Goal: Transaction & Acquisition: Purchase product/service

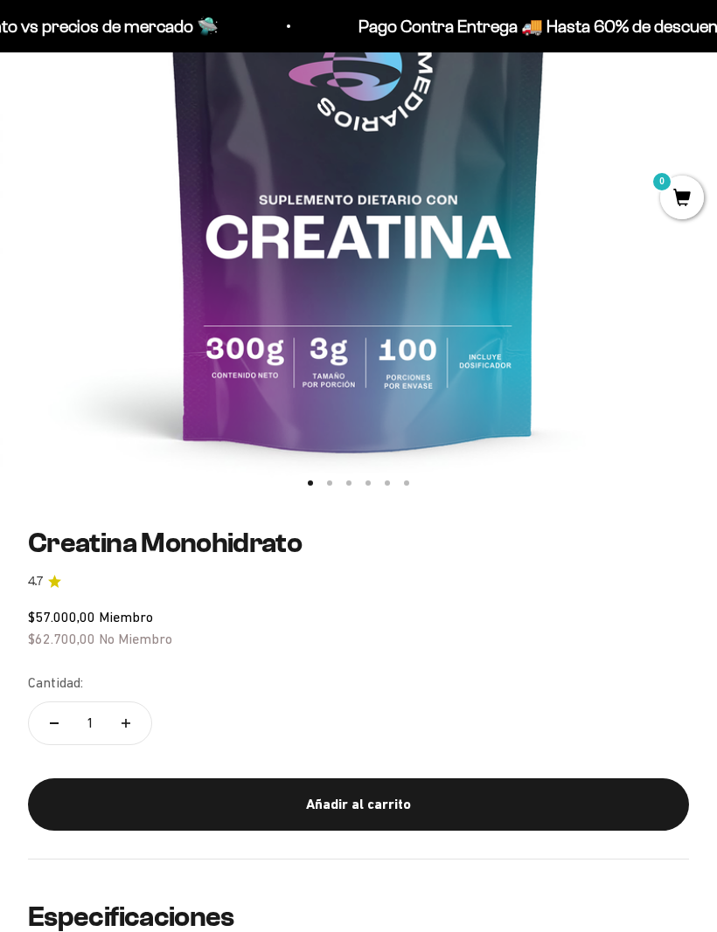
click at [118, 728] on button "Aumentar cantidad" at bounding box center [125, 724] width 51 height 42
type input "2"
click at [336, 794] on div "Añadir al carrito" at bounding box center [358, 805] width 591 height 23
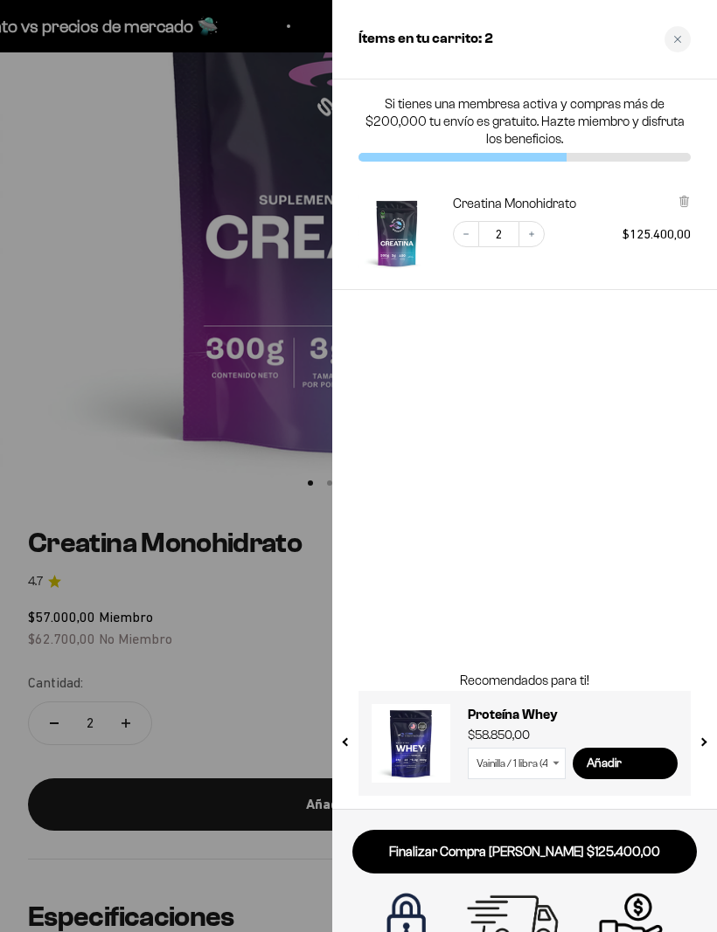
click at [457, 224] on button "Decrease quantity" at bounding box center [466, 234] width 26 height 26
click at [533, 236] on icon "Increase quantity" at bounding box center [531, 234] width 10 height 10
click at [525, 231] on button "Increase quantity" at bounding box center [531, 234] width 26 height 26
click at [458, 231] on button "Decrease quantity" at bounding box center [466, 234] width 26 height 26
click at [671, 36] on div "Close cart" at bounding box center [677, 39] width 26 height 26
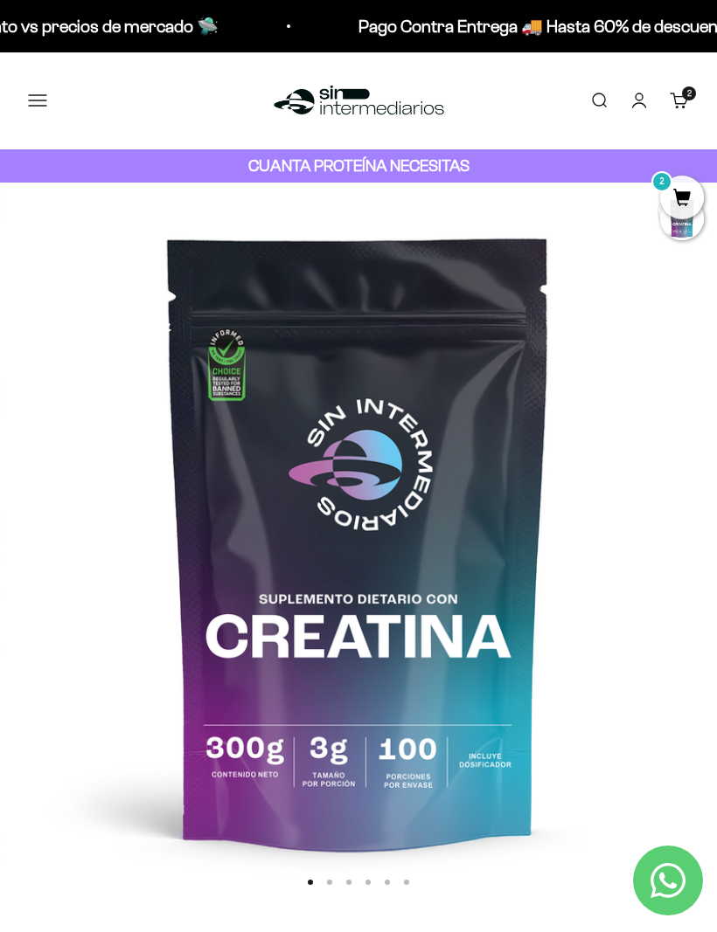
click at [38, 102] on button "Menú" at bounding box center [37, 100] width 19 height 19
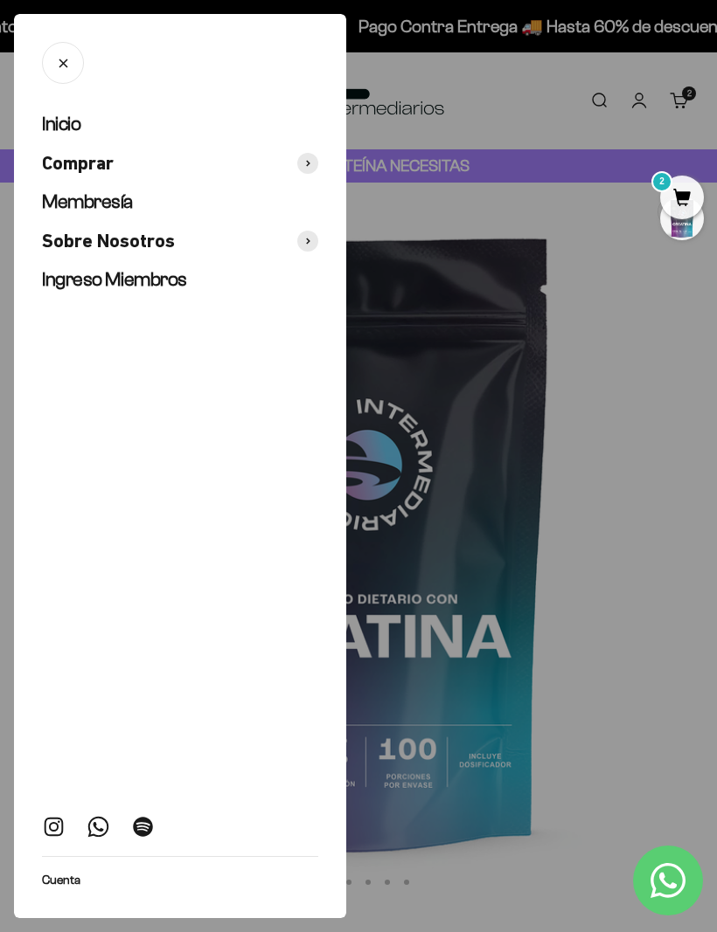
click at [76, 160] on span "Comprar" at bounding box center [78, 163] width 72 height 25
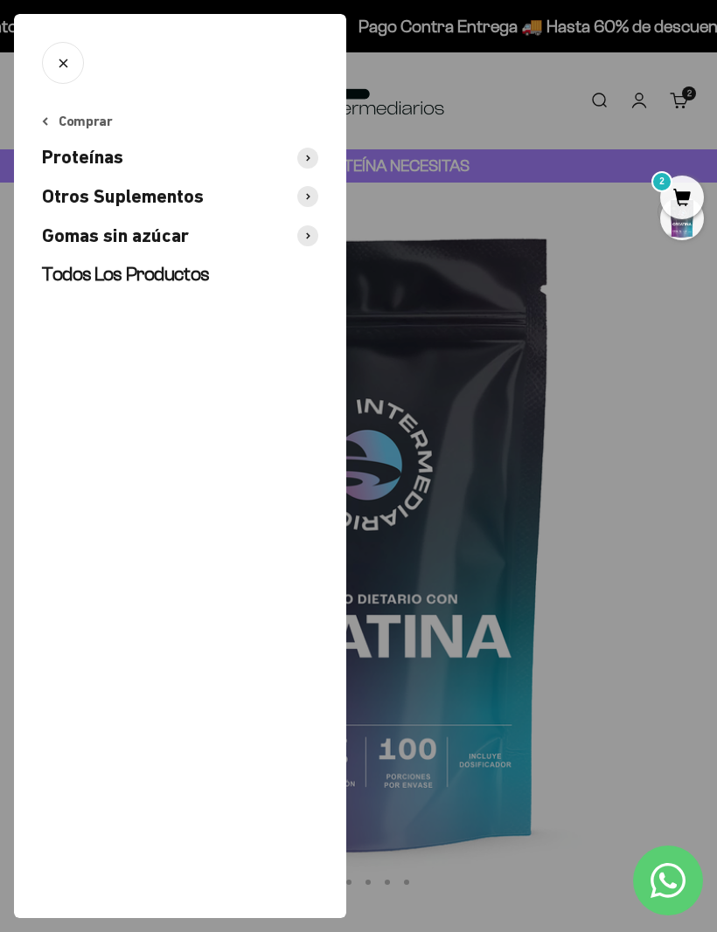
click at [110, 275] on span "Todos Los Productos" at bounding box center [126, 274] width 168 height 22
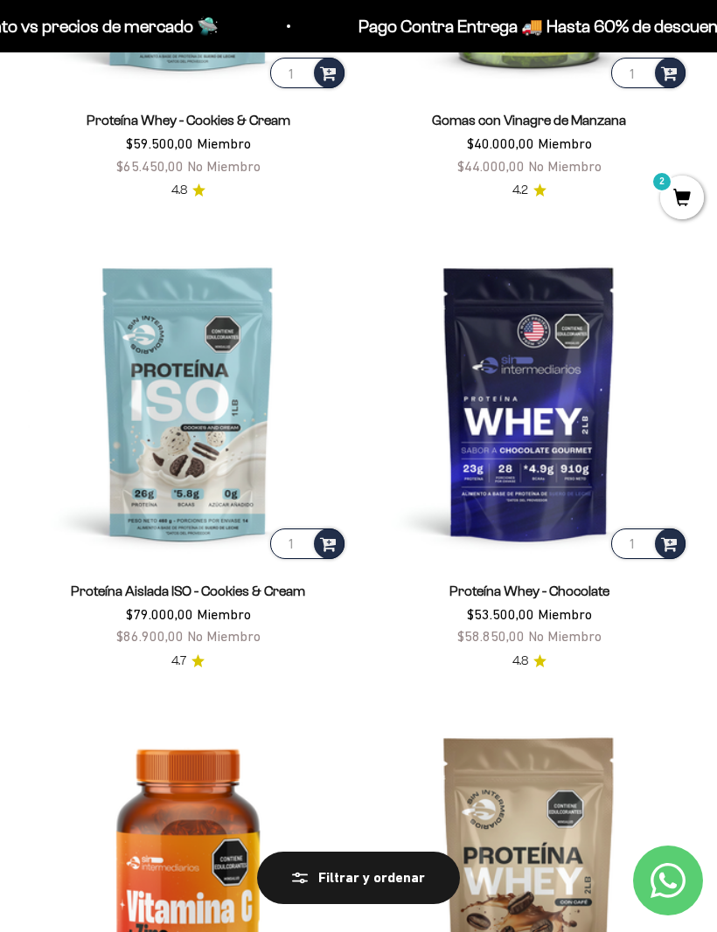
scroll to position [3341, 0]
click at [206, 407] on img at bounding box center [188, 404] width 320 height 320
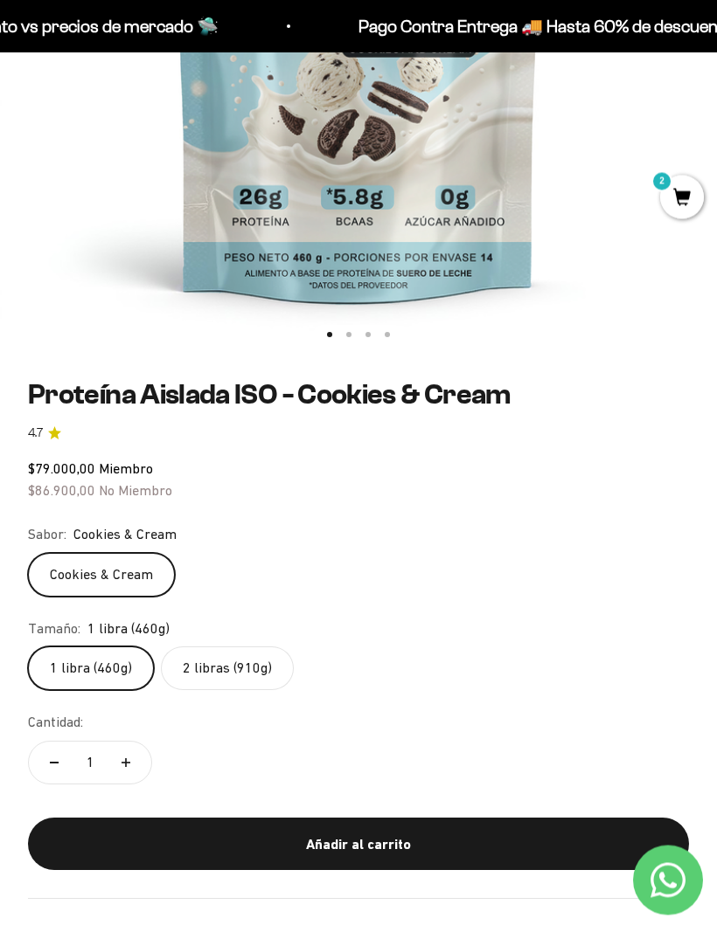
scroll to position [548, 0]
click at [322, 845] on div "Añadir al carrito" at bounding box center [358, 845] width 591 height 23
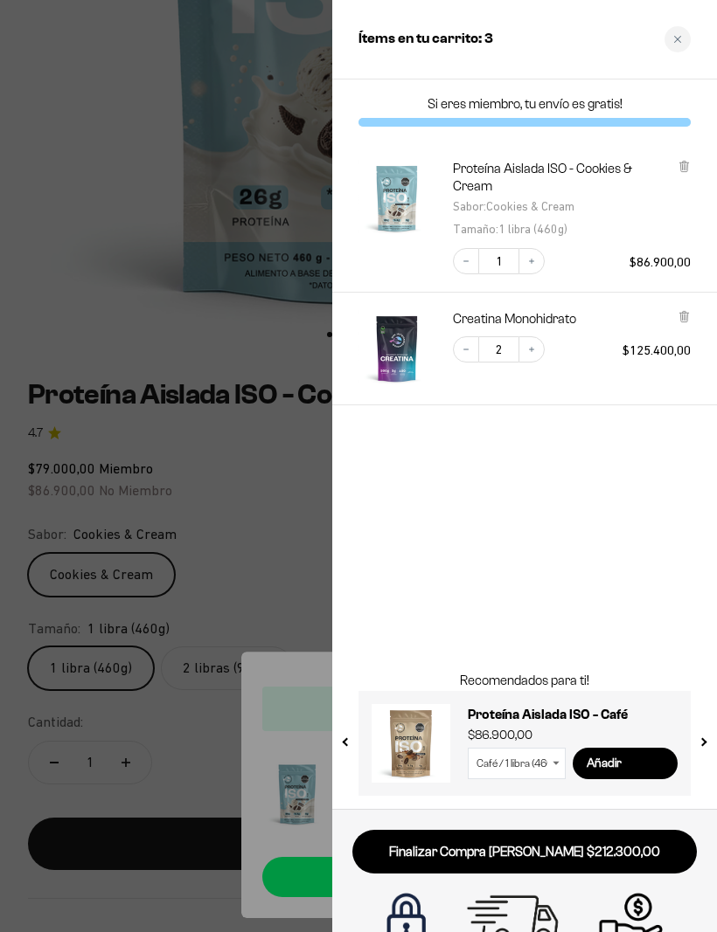
scroll to position [0, 0]
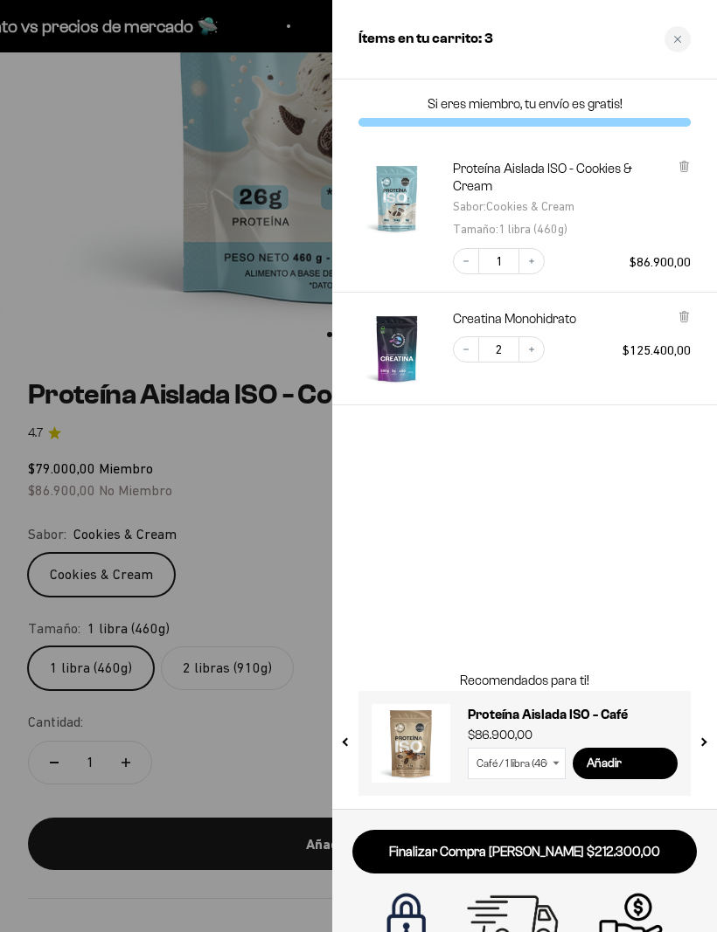
click at [503, 844] on link "Finalizar Compra Segura $212.300,00" at bounding box center [524, 852] width 344 height 45
